Goal: Check status: Check status

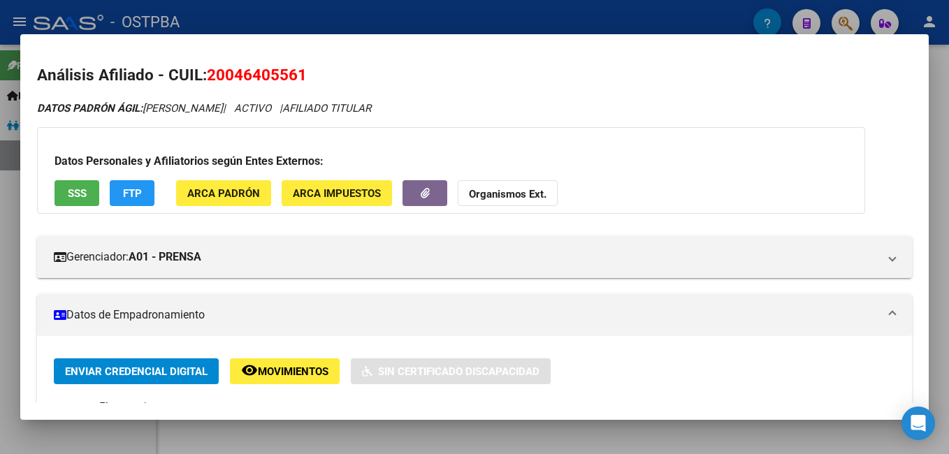
scroll to position [279, 0]
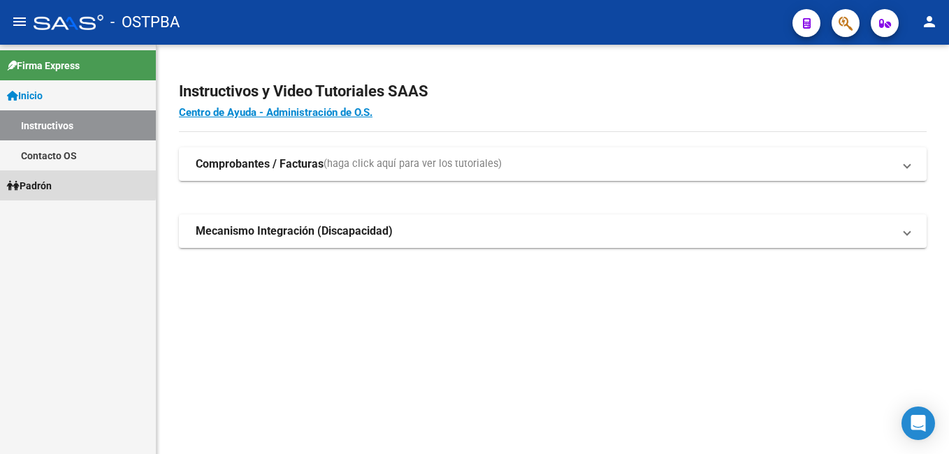
click at [49, 182] on span "Padrón" at bounding box center [29, 185] width 45 height 15
click at [39, 184] on span "Padrón" at bounding box center [29, 185] width 45 height 15
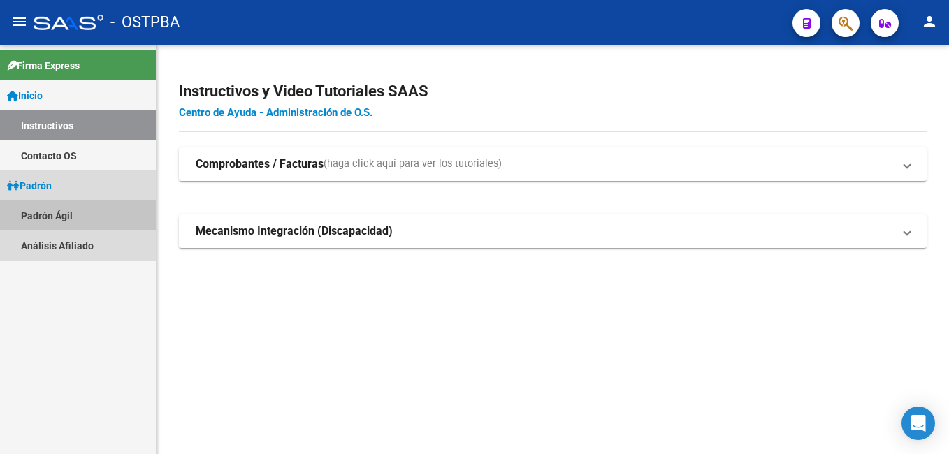
click at [48, 216] on link "Padrón Ágil" at bounding box center [78, 215] width 156 height 30
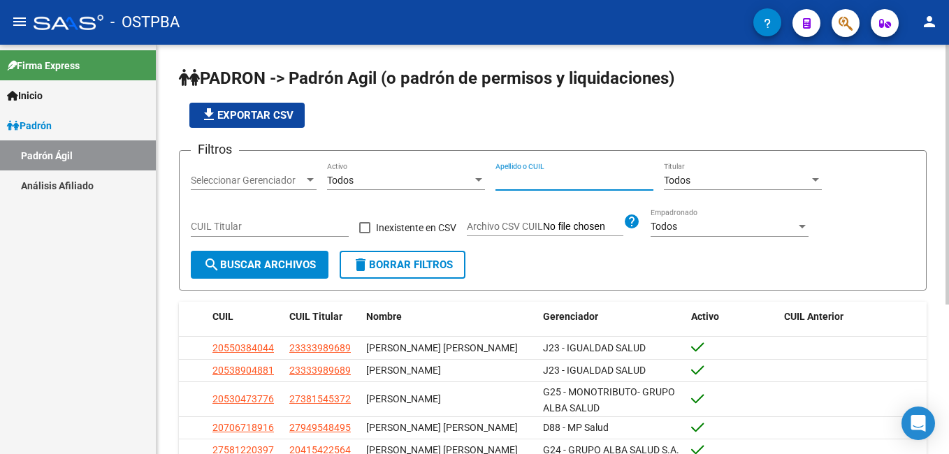
click at [498, 177] on input "Apellido o CUIL" at bounding box center [574, 181] width 158 height 12
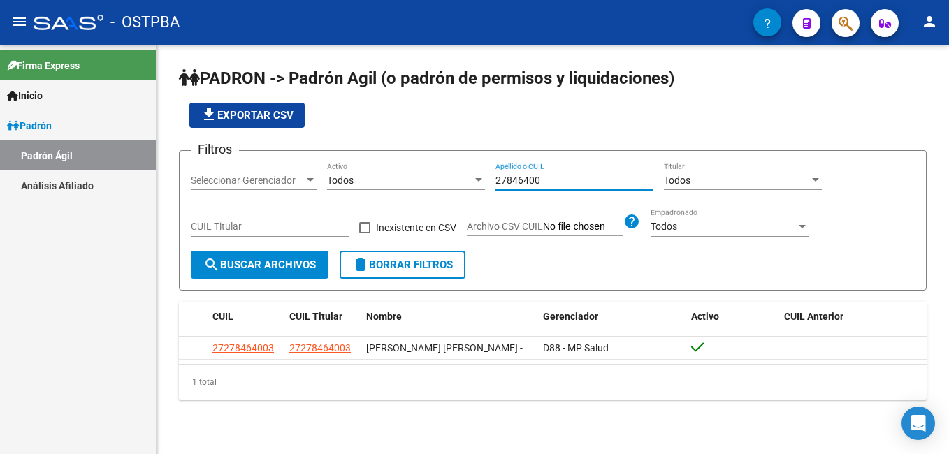
type input "27846400"
